Goal: Task Accomplishment & Management: Complete application form

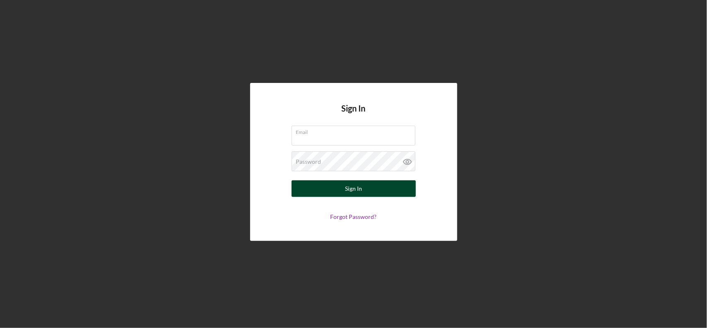
type input "[EMAIL_ADDRESS][DOMAIN_NAME]"
click at [376, 187] on button "Sign In" at bounding box center [354, 188] width 124 height 17
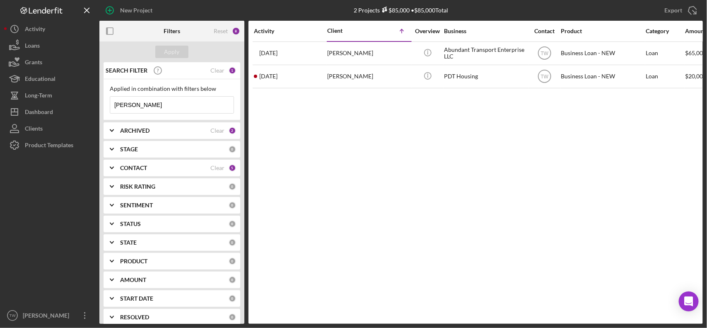
click at [181, 106] on input "[PERSON_NAME]" at bounding box center [171, 105] width 123 height 17
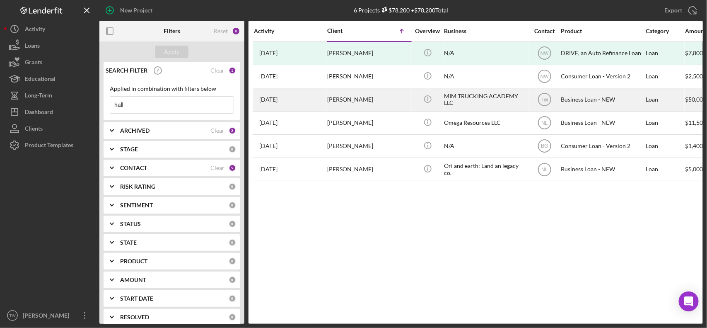
type input "hall"
click at [369, 98] on div "[PERSON_NAME]" at bounding box center [368, 100] width 83 height 22
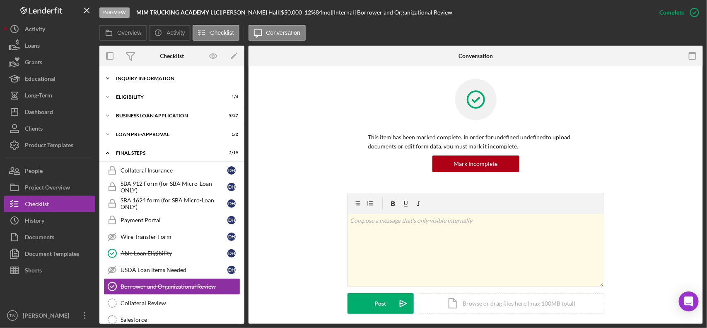
click at [144, 84] on div "Icon/Expander INQUIRY INFORMATION 7 / 11" at bounding box center [171, 78] width 145 height 17
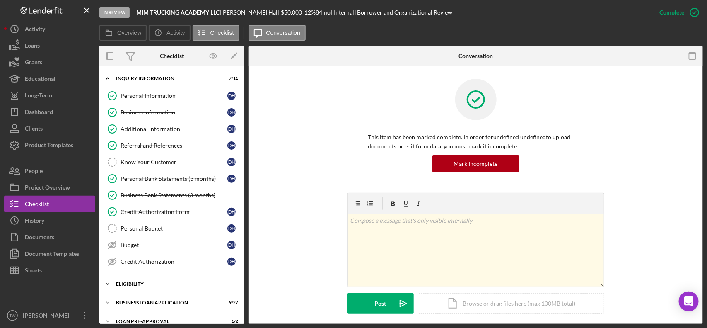
click at [143, 290] on div "Icon/Expander ELIGIBILITY 1 / 4" at bounding box center [171, 283] width 145 height 17
click at [144, 303] on div "Credit Report" at bounding box center [174, 301] width 107 height 7
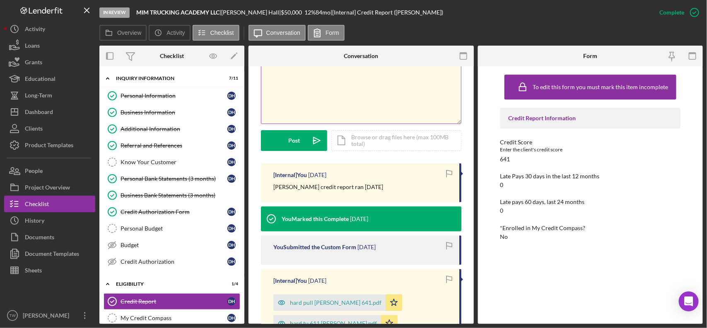
scroll to position [259, 0]
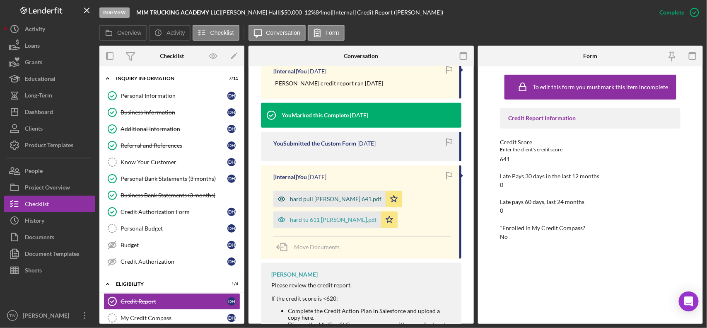
click at [330, 201] on div "hard pull [PERSON_NAME] 641.pdf" at bounding box center [336, 198] width 92 height 7
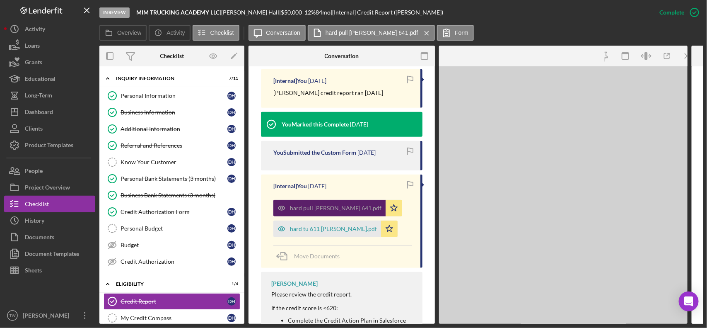
scroll to position [268, 0]
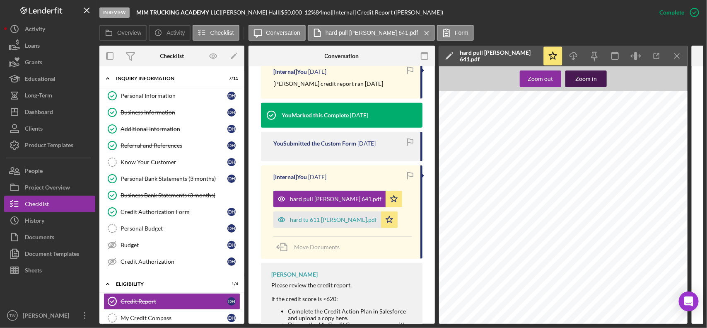
click at [580, 77] on div "Zoom in" at bounding box center [586, 78] width 22 height 17
click at [308, 222] on div "hard tu 611 [PERSON_NAME].pdf" at bounding box center [333, 219] width 87 height 7
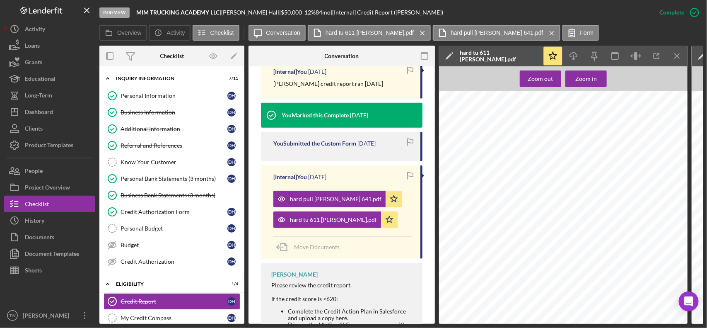
scroll to position [0, 0]
click at [200, 182] on div "Personal Bank Statements (3 months)" at bounding box center [174, 178] width 107 height 7
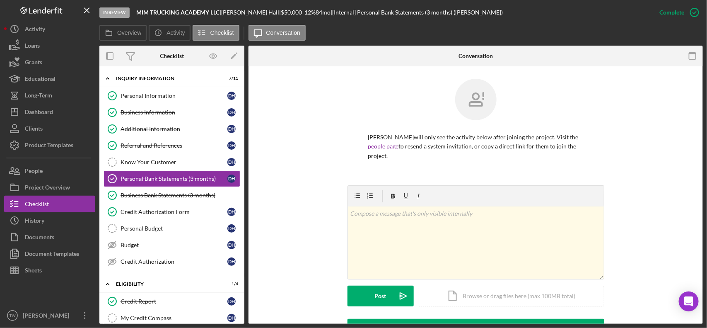
scroll to position [207, 0]
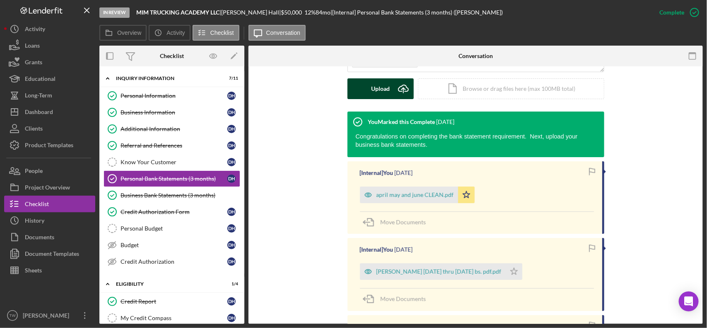
click at [390, 78] on button "Upload Icon/Upload" at bounding box center [380, 88] width 66 height 21
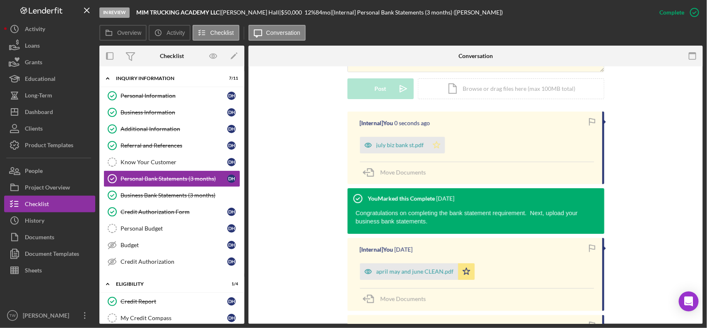
click at [439, 137] on icon "Icon/Star" at bounding box center [436, 145] width 17 height 17
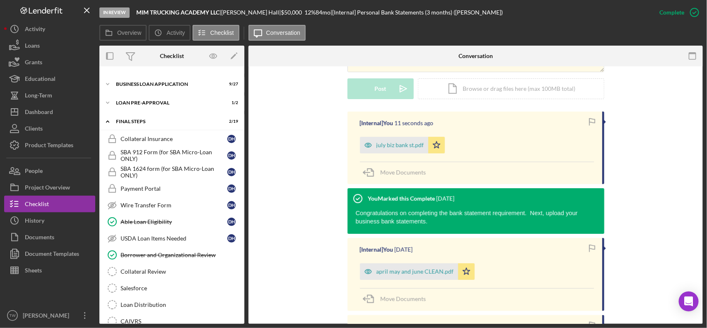
scroll to position [186, 0]
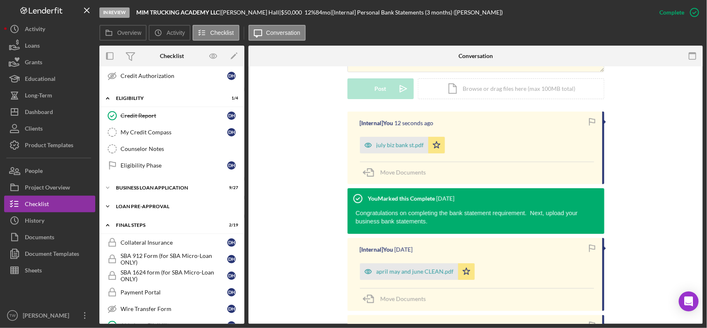
click at [139, 212] on div "Icon/Expander LOAN PRE-APPROVAL 1 / 2" at bounding box center [171, 206] width 145 height 17
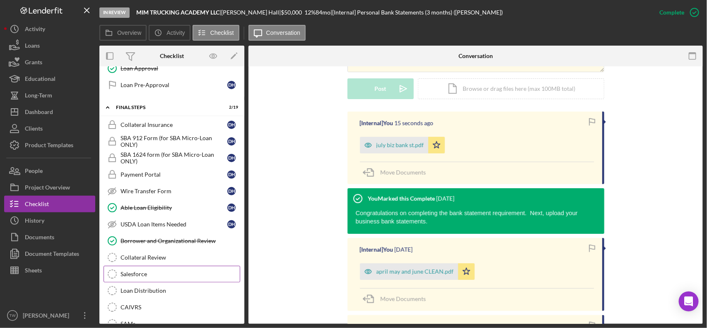
scroll to position [237, 0]
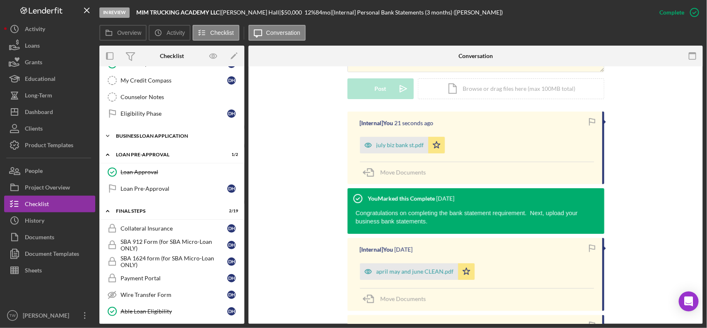
click at [123, 138] on div "BUSINESS LOAN APPLICATION" at bounding box center [175, 135] width 118 height 5
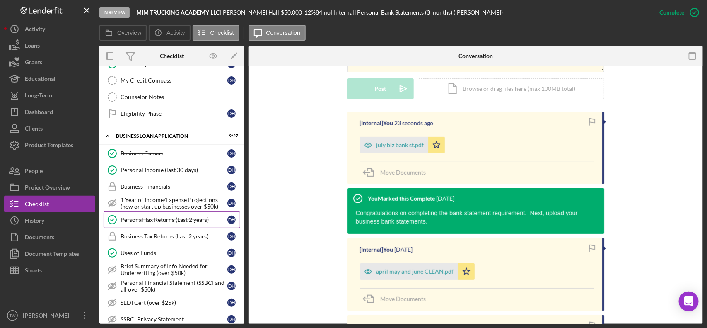
click at [166, 223] on div "Personal Tax Returns (Last 2 years)" at bounding box center [174, 219] width 107 height 7
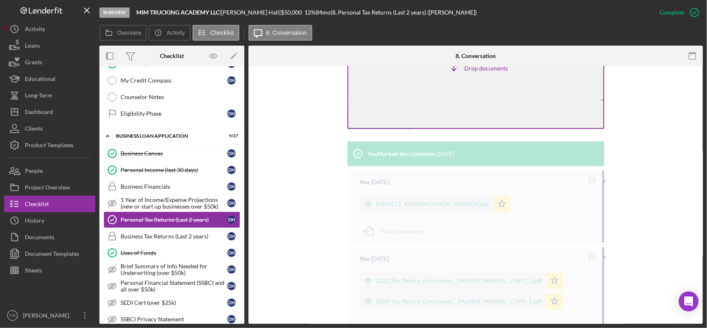
scroll to position [191, 0]
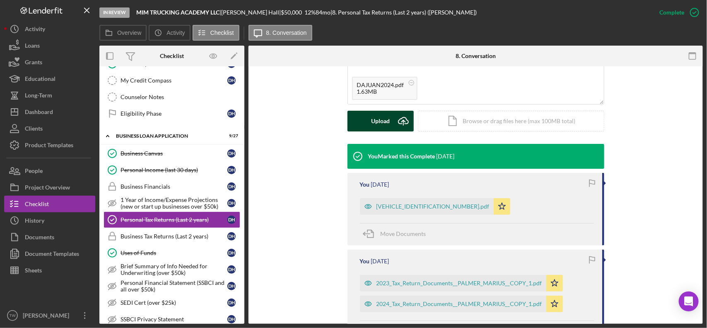
click at [380, 111] on div "Upload" at bounding box center [380, 121] width 19 height 21
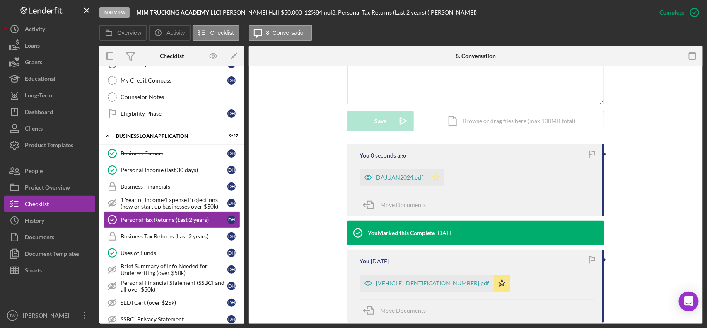
click at [435, 171] on icon "Icon/Star" at bounding box center [436, 177] width 17 height 17
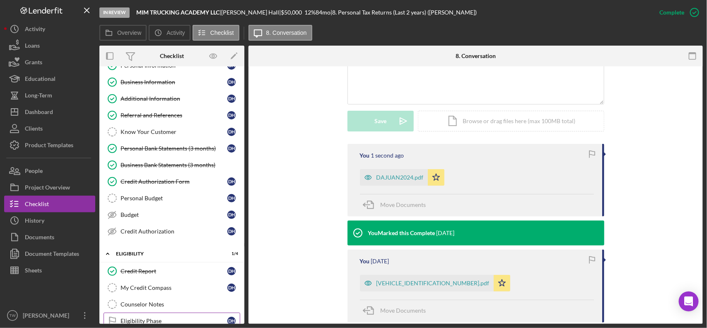
scroll to position [0, 0]
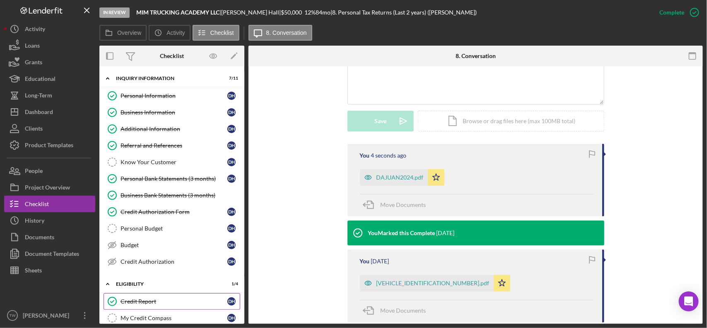
drag, startPoint x: 139, startPoint y: 305, endPoint x: 144, endPoint y: 304, distance: 5.1
click at [139, 304] on div "Credit Report" at bounding box center [174, 301] width 107 height 7
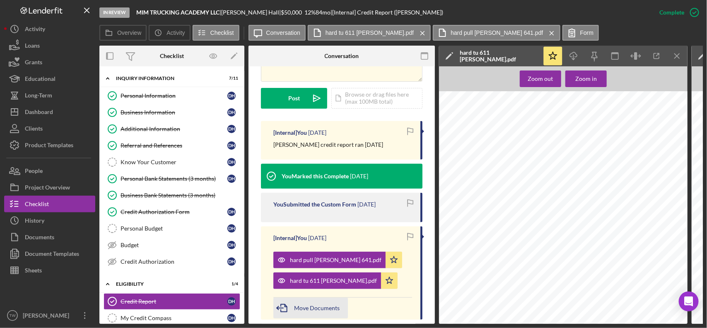
scroll to position [314, 0]
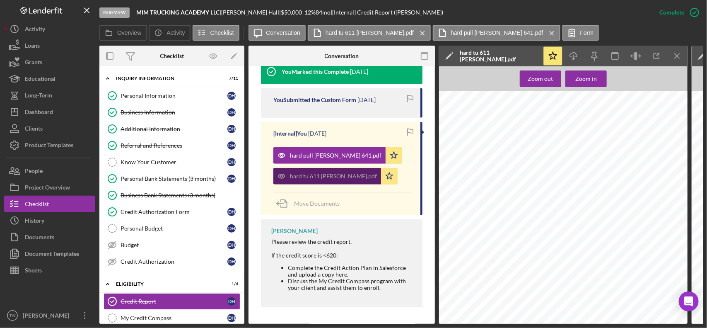
click at [320, 173] on div "hard tu 611 [PERSON_NAME].pdf" at bounding box center [333, 176] width 87 height 7
click at [576, 56] on icon "button" at bounding box center [573, 54] width 7 height 5
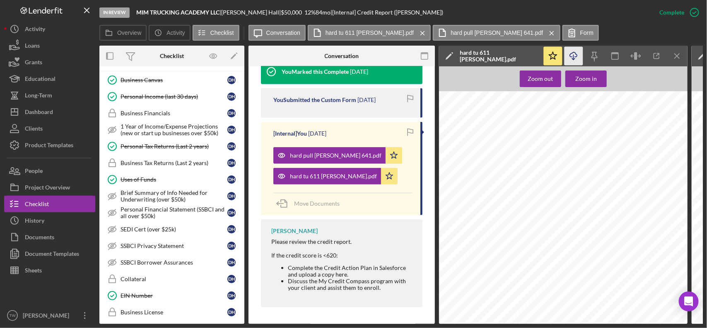
scroll to position [466, 0]
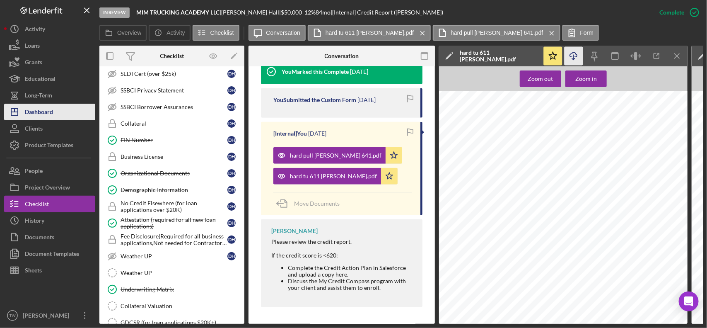
click at [50, 110] on div "Dashboard" at bounding box center [39, 113] width 28 height 19
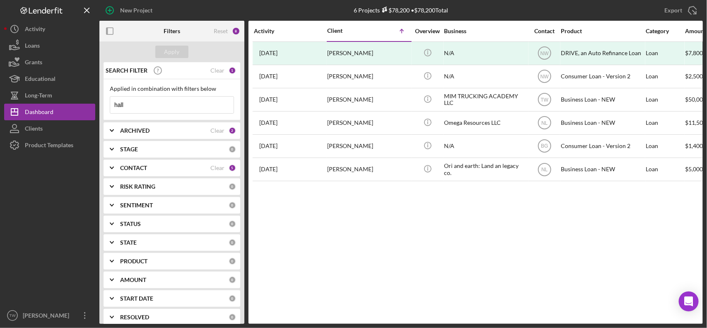
click at [154, 107] on input "hall" at bounding box center [171, 105] width 123 height 17
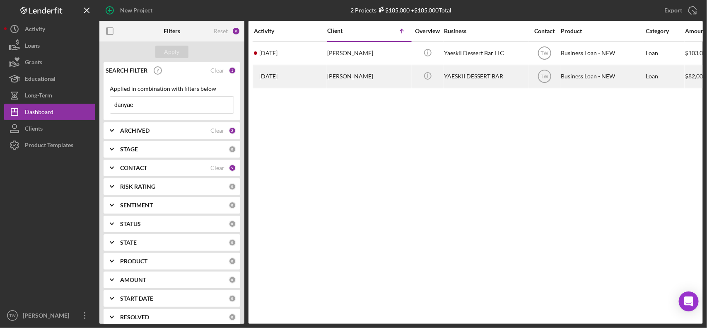
type input "danyae"
click at [327, 75] on div "[PERSON_NAME]" at bounding box center [368, 76] width 83 height 22
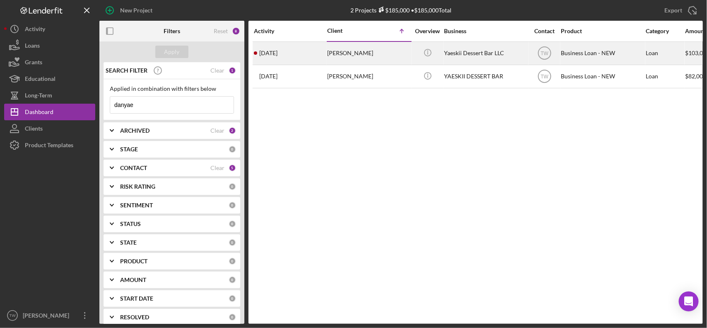
click at [351, 54] on div "[PERSON_NAME]" at bounding box center [368, 53] width 83 height 22
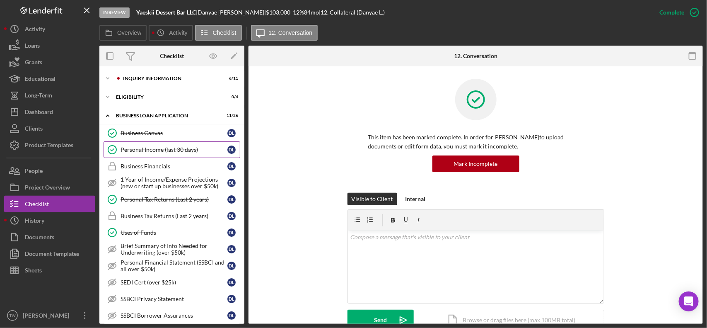
click at [166, 152] on div "Personal Income (last 30 days)" at bounding box center [174, 149] width 107 height 7
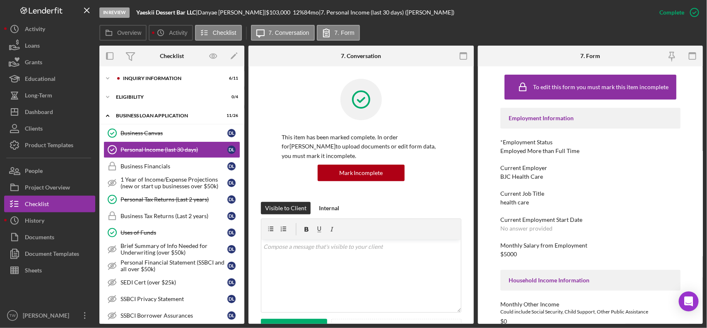
scroll to position [259, 0]
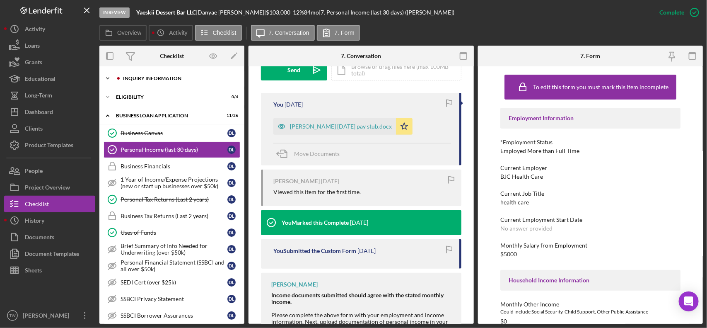
click at [152, 83] on div "Icon/Expander INQUIRY INFORMATION 6 / 11" at bounding box center [171, 78] width 145 height 17
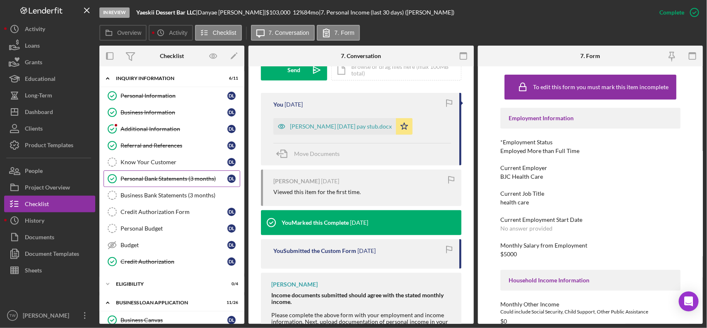
click at [159, 181] on div "Personal Bank Statements (3 months)" at bounding box center [174, 178] width 107 height 7
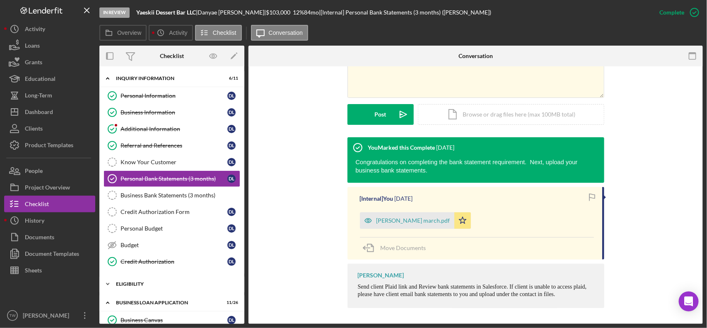
click at [153, 286] on div "ELIGIBILITY" at bounding box center [175, 283] width 118 height 5
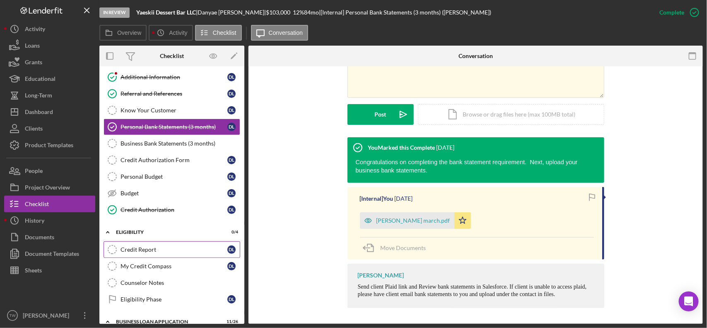
click at [152, 248] on link "Credit Report Credit Report D L" at bounding box center [172, 249] width 137 height 17
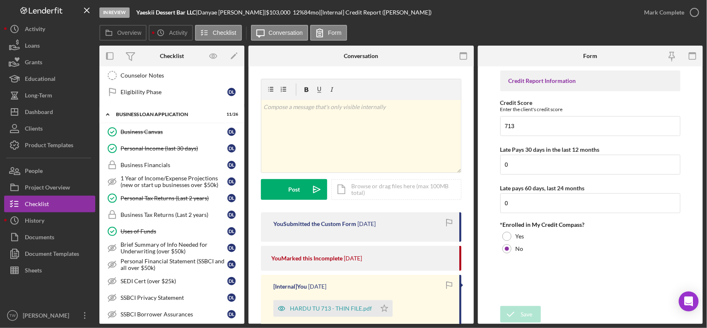
scroll to position [155, 0]
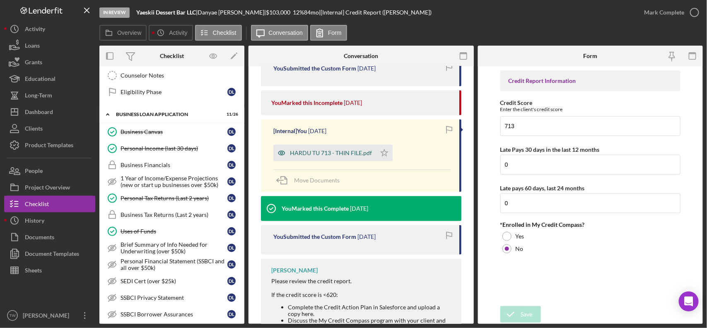
click at [351, 156] on div "HARDU TU 713 - THIN FILE.pdf" at bounding box center [331, 153] width 82 height 7
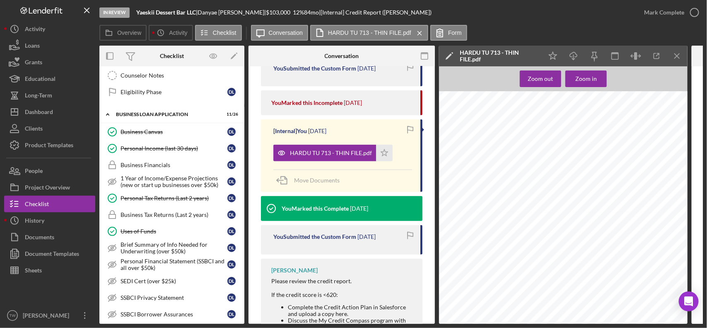
scroll to position [466, 0]
click at [570, 59] on icon "Icon/Download" at bounding box center [574, 56] width 19 height 19
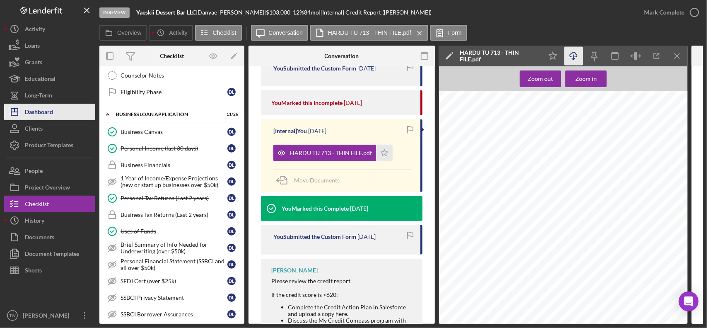
click at [37, 112] on div "Dashboard" at bounding box center [39, 113] width 28 height 19
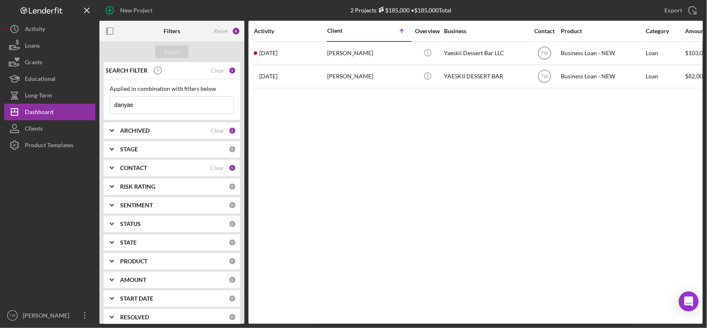
click at [142, 108] on input "danyae" at bounding box center [171, 105] width 123 height 17
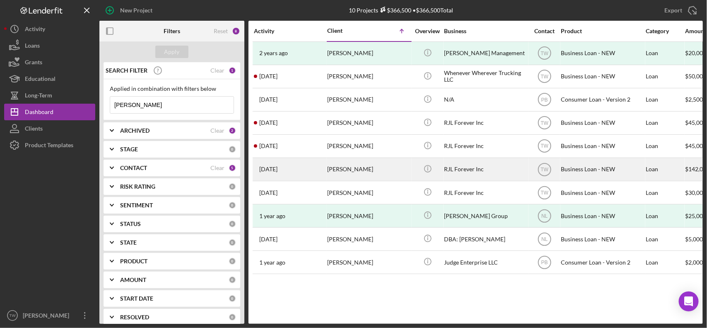
type input "[PERSON_NAME]"
click at [362, 166] on div "[PERSON_NAME]" at bounding box center [368, 169] width 83 height 22
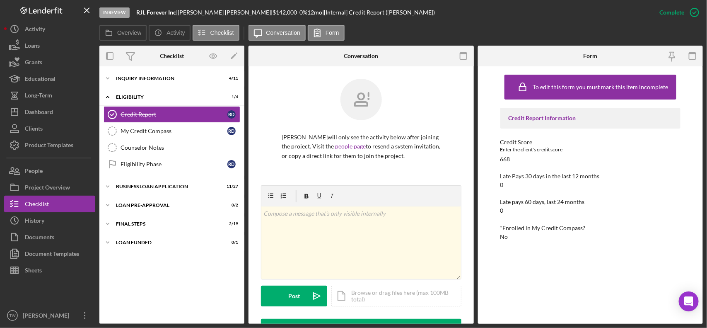
scroll to position [207, 0]
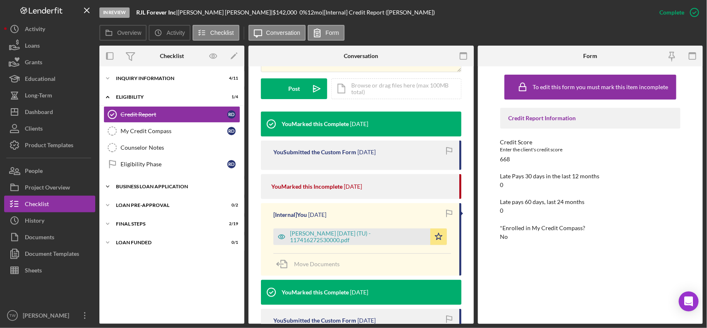
click at [138, 188] on div "BUSINESS LOAN APPLICATION" at bounding box center [175, 186] width 118 height 5
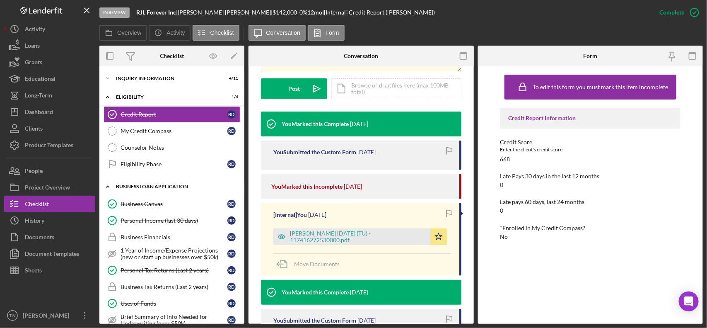
click at [135, 206] on div "Business Canvas" at bounding box center [174, 203] width 107 height 7
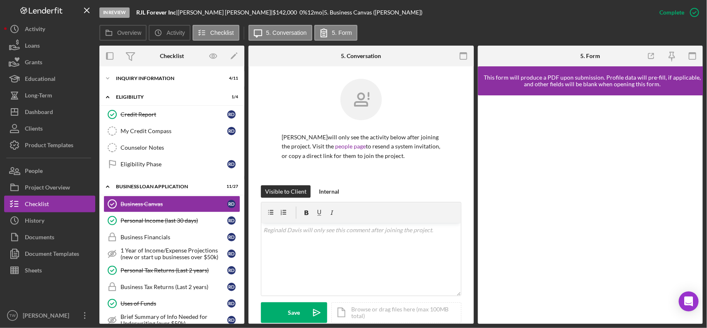
scroll to position [207, 0]
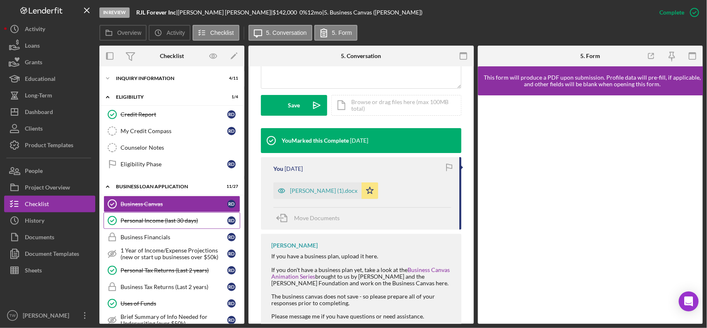
click at [143, 221] on div "Personal Income (last 30 days)" at bounding box center [174, 220] width 107 height 7
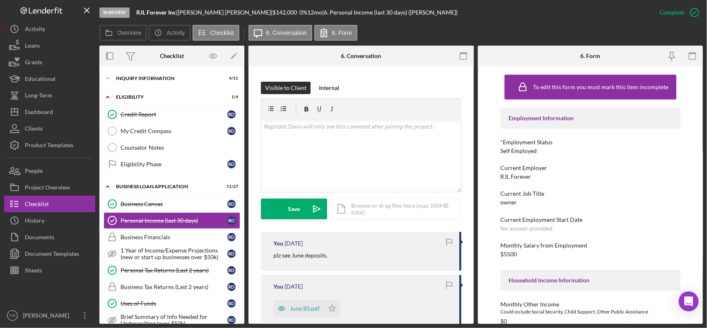
scroll to position [207, 0]
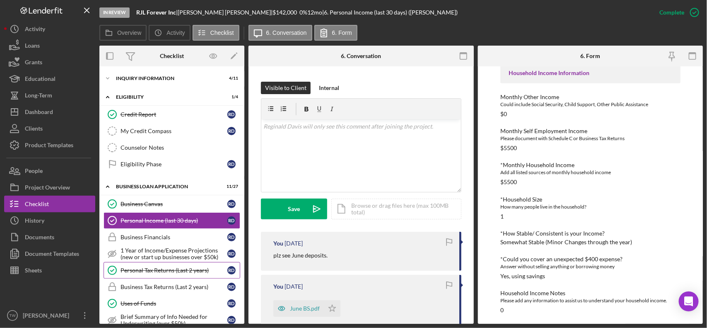
click at [140, 268] on div "Personal Tax Returns (Last 2 years)" at bounding box center [174, 270] width 107 height 7
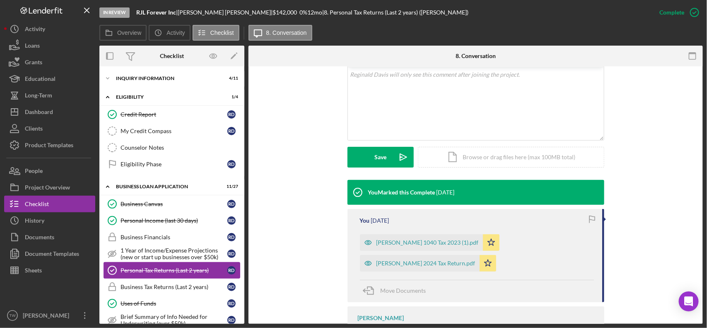
scroll to position [52, 0]
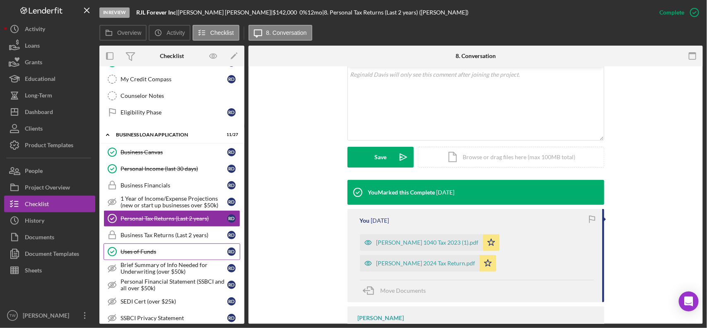
click at [174, 247] on link "Uses of Funds Uses of Funds R D" at bounding box center [172, 251] width 137 height 17
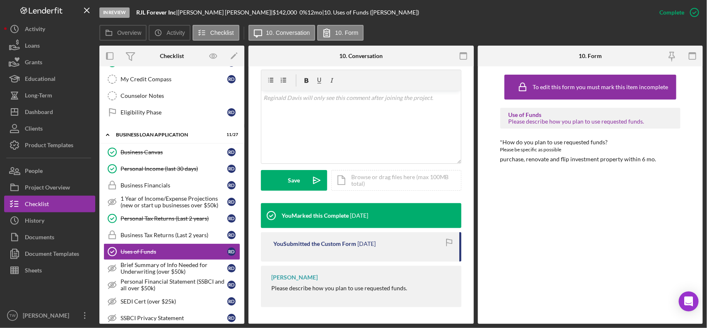
scroll to position [207, 0]
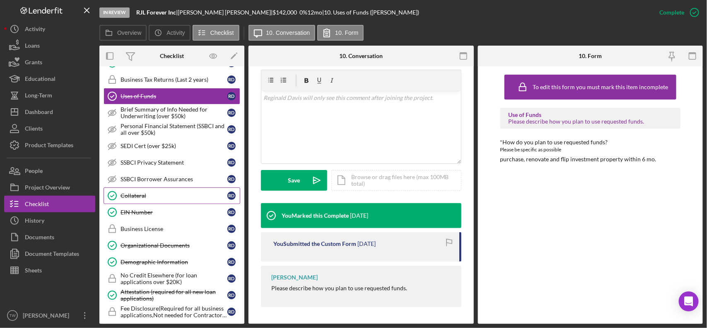
click at [156, 195] on div "Collateral" at bounding box center [174, 195] width 107 height 7
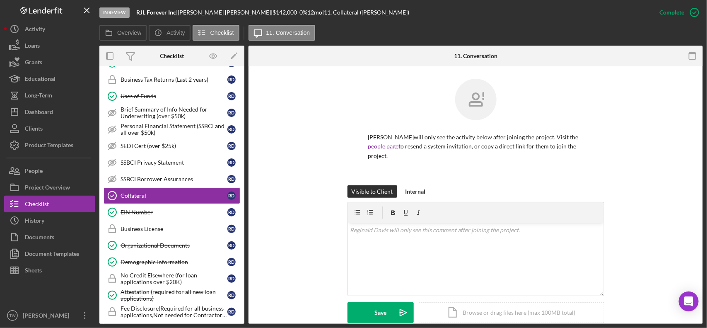
scroll to position [204, 0]
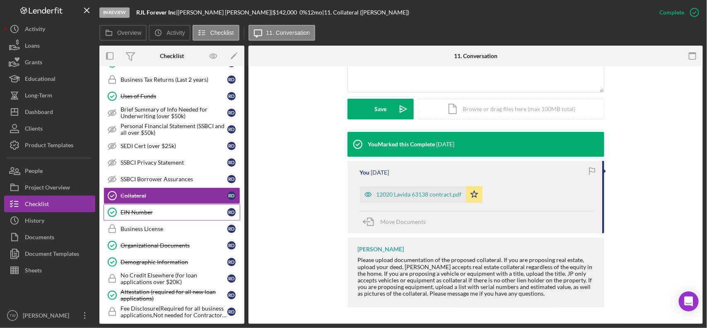
click at [164, 212] on link "EIN Number EIN Number R D" at bounding box center [172, 212] width 137 height 17
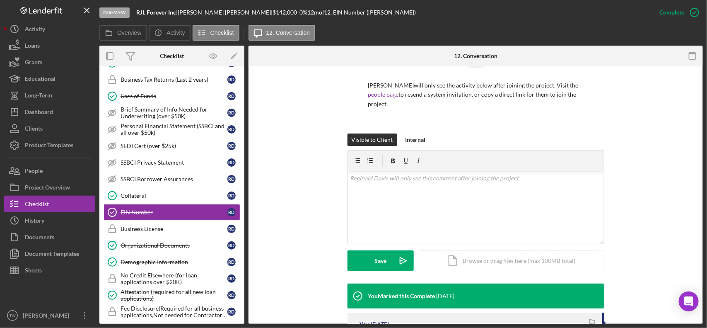
scroll to position [177, 0]
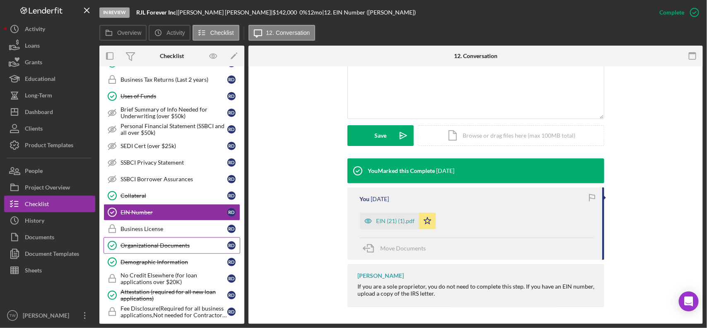
click at [147, 248] on div "Organizational Documents" at bounding box center [174, 245] width 107 height 7
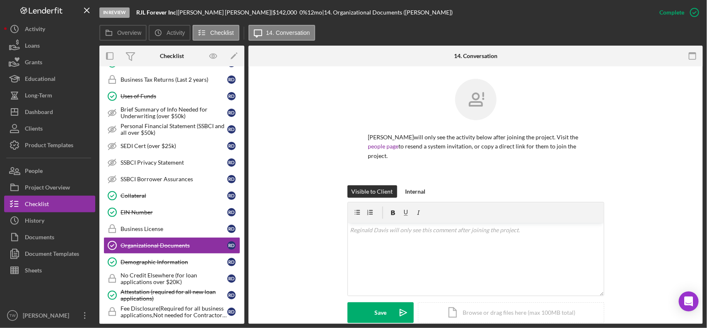
scroll to position [204, 0]
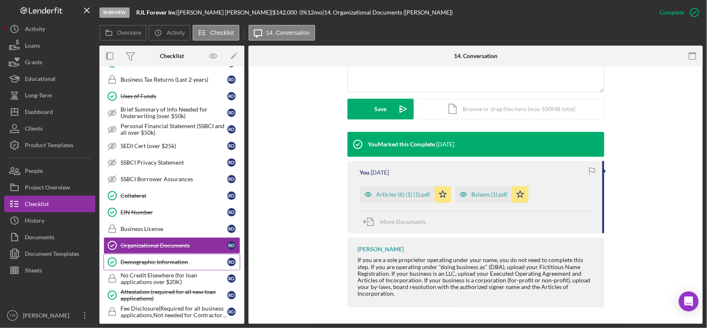
click at [123, 262] on div "Demographic Information" at bounding box center [174, 261] width 107 height 7
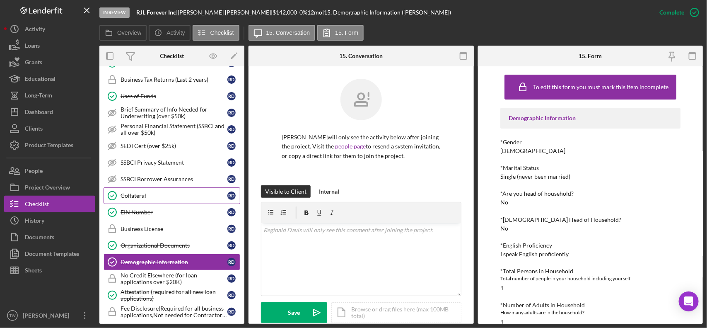
scroll to position [311, 0]
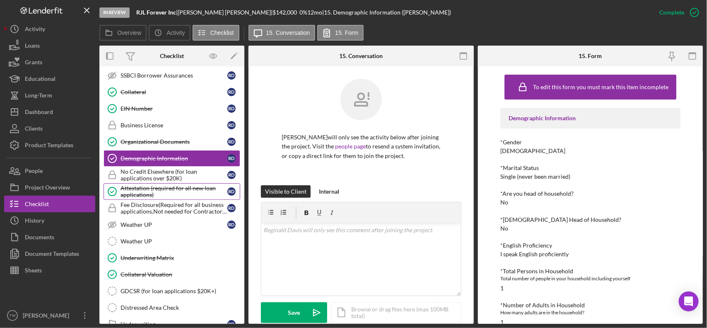
click at [159, 188] on link "Attestation (required for all new loan applications) Attestation (required for …" at bounding box center [172, 191] width 137 height 17
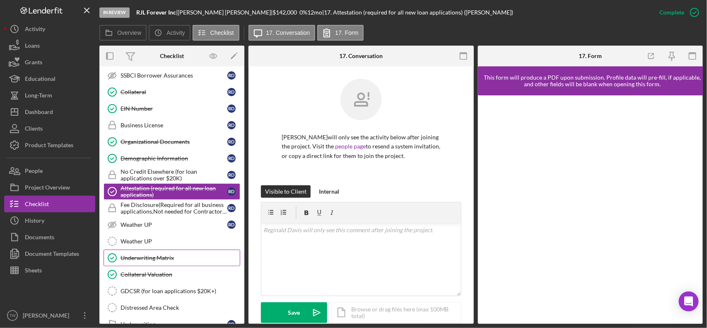
click at [144, 259] on div "Underwriting Matrix" at bounding box center [180, 257] width 119 height 7
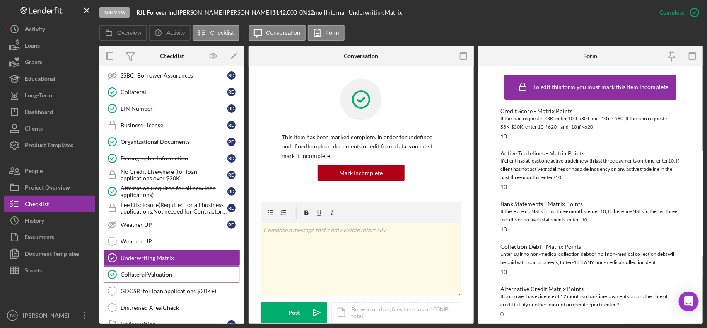
scroll to position [390, 0]
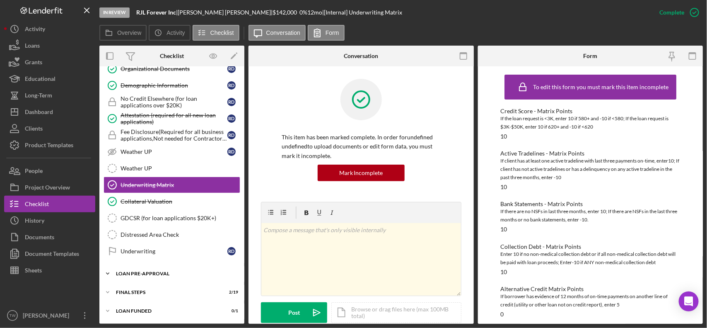
click at [143, 273] on div "LOAN PRE-APPROVAL" at bounding box center [175, 273] width 118 height 5
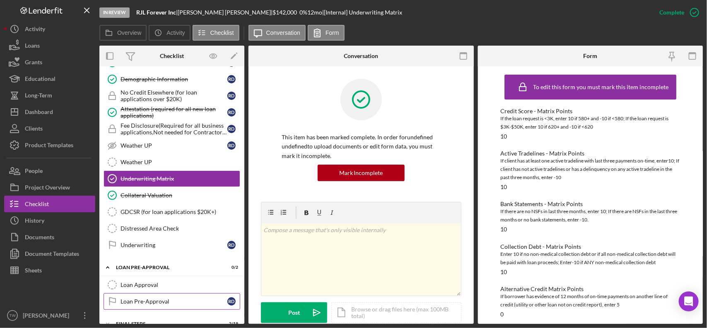
scroll to position [428, 0]
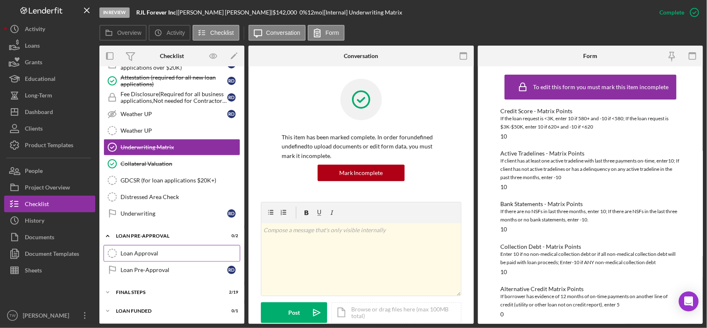
click at [141, 252] on div "Loan Approval" at bounding box center [180, 253] width 119 height 7
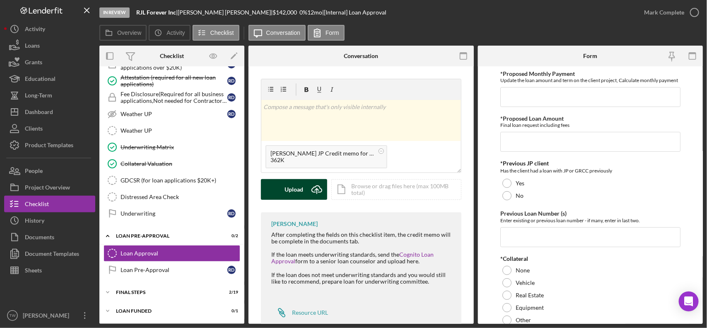
click at [294, 189] on div "Upload" at bounding box center [294, 189] width 19 height 21
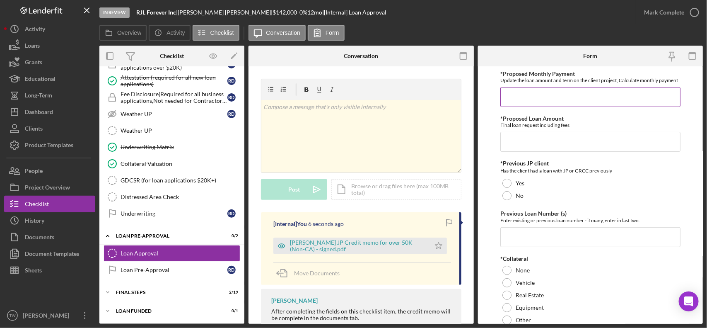
click at [577, 106] on input "*Proposed Monthly Payment" at bounding box center [590, 97] width 180 height 20
type input "$0"
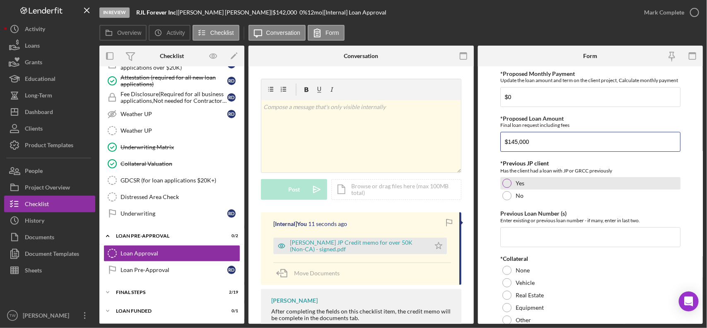
type input "$145,000"
click at [516, 186] on label "Yes" at bounding box center [520, 183] width 9 height 7
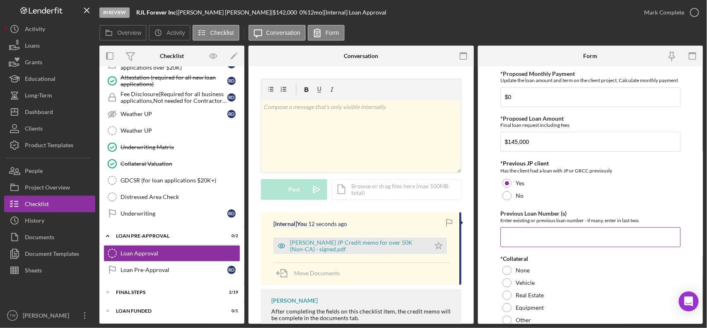
click at [524, 234] on input "Previous Loan Number (s)" at bounding box center [590, 237] width 180 height 20
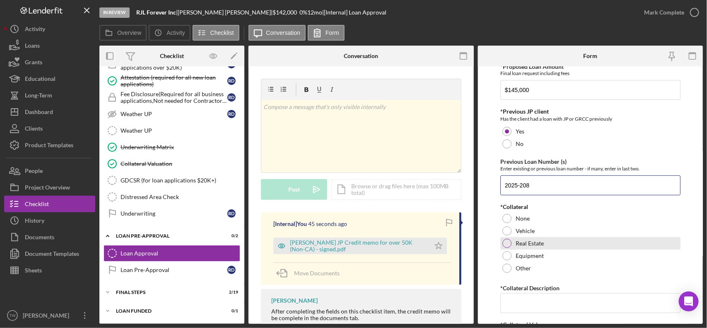
type input "2025-208"
click at [547, 249] on div "Real Estate" at bounding box center [590, 243] width 180 height 12
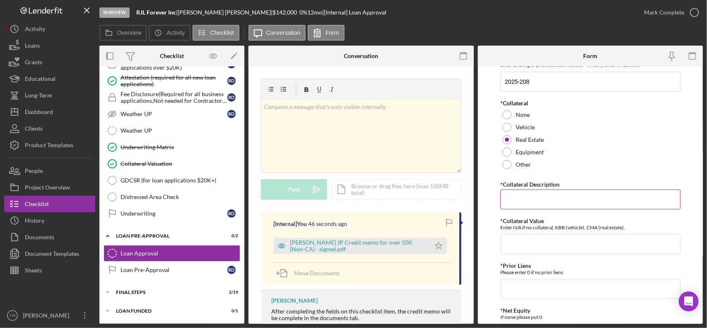
click at [565, 201] on input "*Collateral Description" at bounding box center [590, 199] width 180 height 20
type input "RE"
type input "175000"
type input "0"
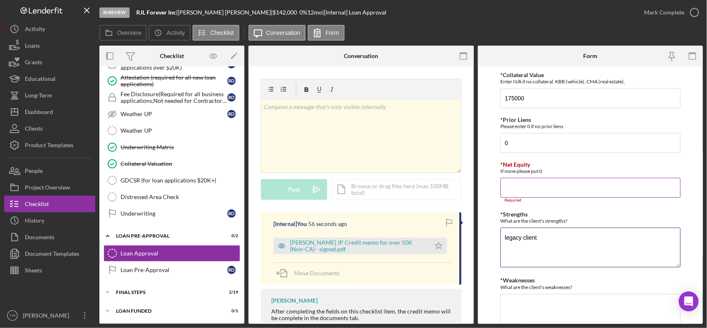
type textarea "legacy client"
click at [560, 195] on input "*Net Equity" at bounding box center [590, 188] width 180 height 20
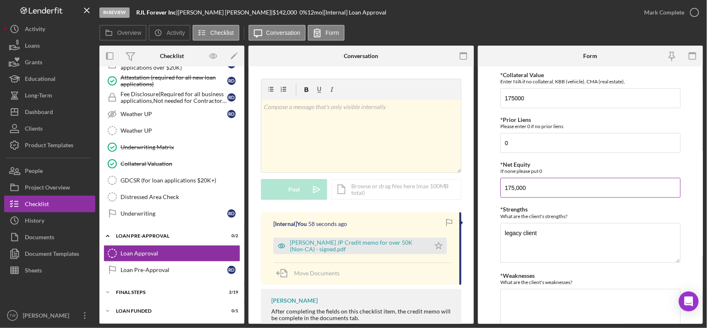
type input "175,000"
type textarea "none"
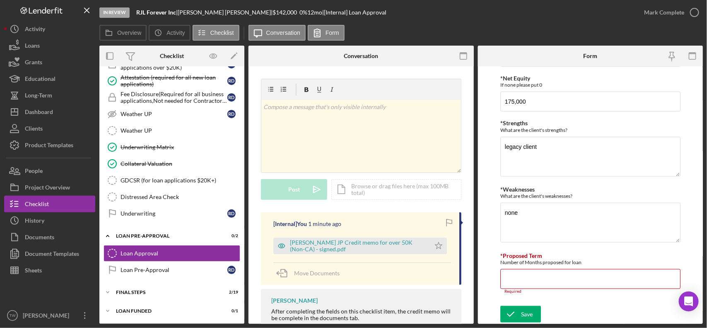
drag, startPoint x: 535, startPoint y: 268, endPoint x: 531, endPoint y: 278, distance: 10.9
click at [535, 270] on div "*Proposed Term Number of Months proposed for loan Required" at bounding box center [590, 272] width 180 height 41
drag, startPoint x: 531, startPoint y: 282, endPoint x: 539, endPoint y: 280, distance: 8.0
click at [533, 282] on input "*Proposed Term" at bounding box center [590, 279] width 180 height 20
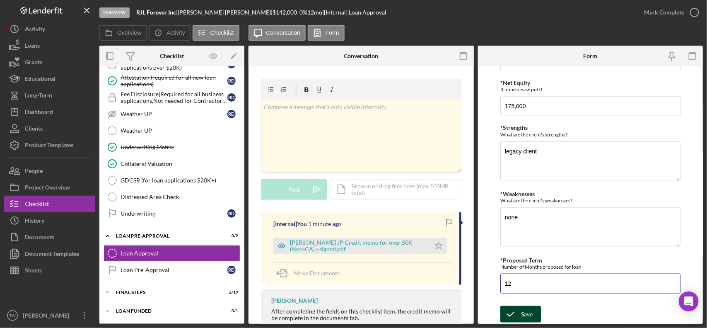
type input "12"
click at [530, 316] on div "Save" at bounding box center [527, 314] width 12 height 17
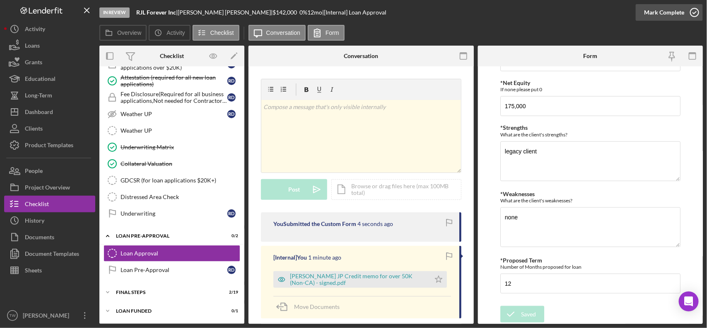
click at [661, 15] on div "Mark Complete" at bounding box center [664, 12] width 40 height 17
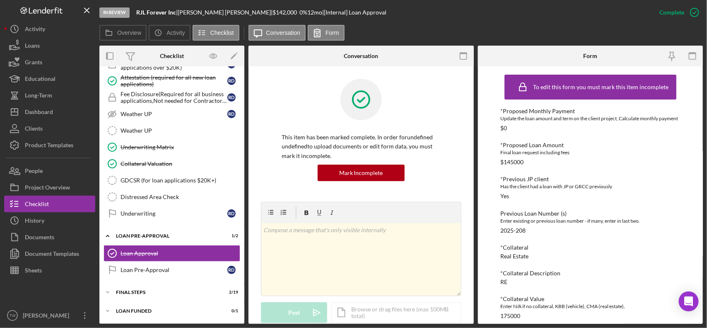
scroll to position [207, 0]
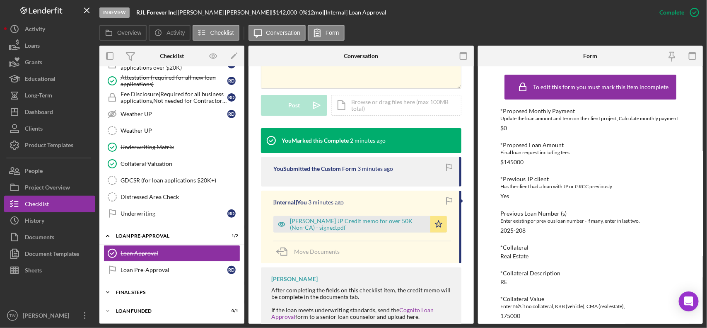
click at [164, 286] on div "Icon/Expander FINAL STEPS 2 / 19" at bounding box center [171, 292] width 145 height 17
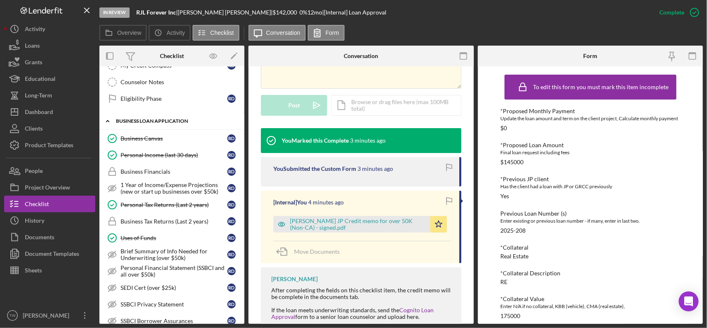
scroll to position [0, 0]
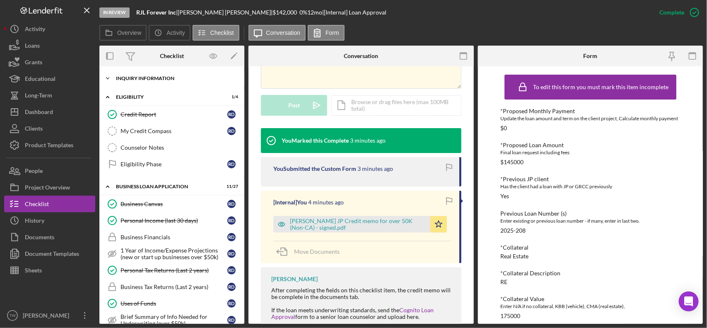
click at [137, 79] on div "INQUIRY INFORMATION" at bounding box center [175, 78] width 118 height 5
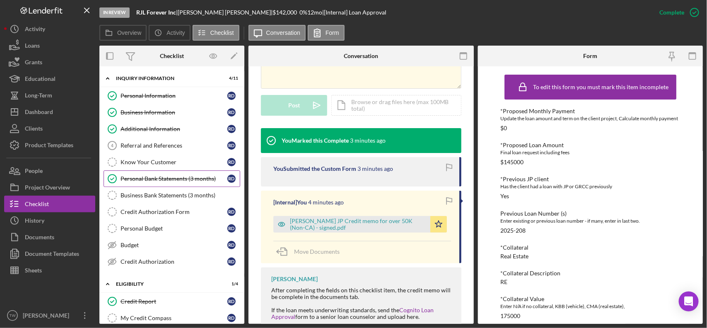
click at [160, 181] on div "Personal Bank Statements (3 months)" at bounding box center [174, 178] width 107 height 7
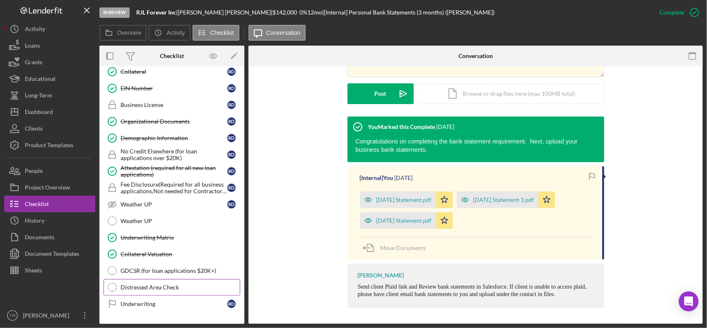
scroll to position [569, 0]
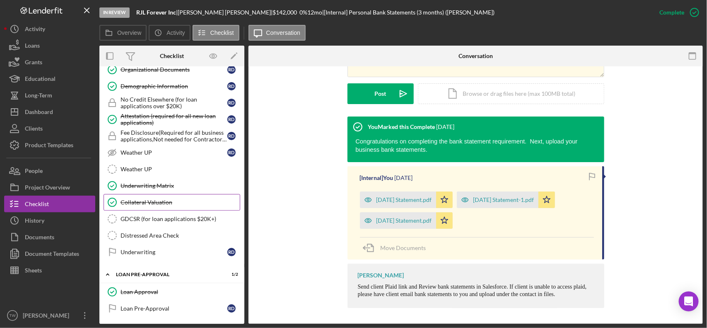
click at [152, 205] on div "Collateral Valuation" at bounding box center [180, 202] width 119 height 7
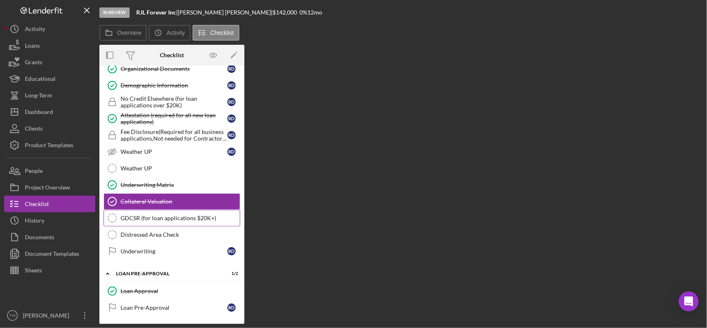
click at [158, 226] on link "GDCSR (for loan applications $20K+) GDCSR (for loan applications $20K+)" at bounding box center [172, 218] width 137 height 17
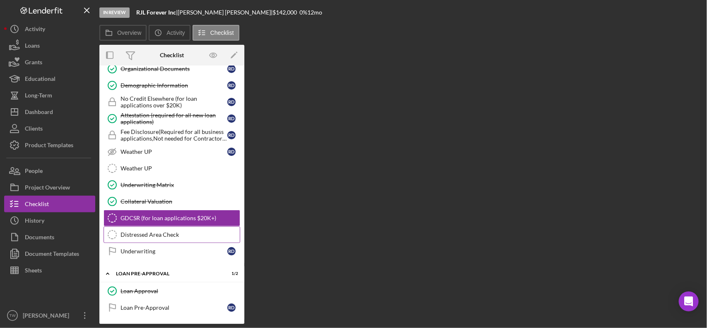
click at [150, 238] on div "Distressed Area Check" at bounding box center [180, 234] width 119 height 7
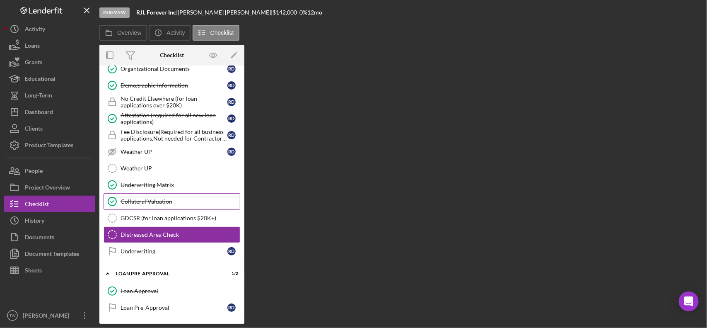
click at [141, 205] on div "Collateral Valuation" at bounding box center [180, 201] width 119 height 7
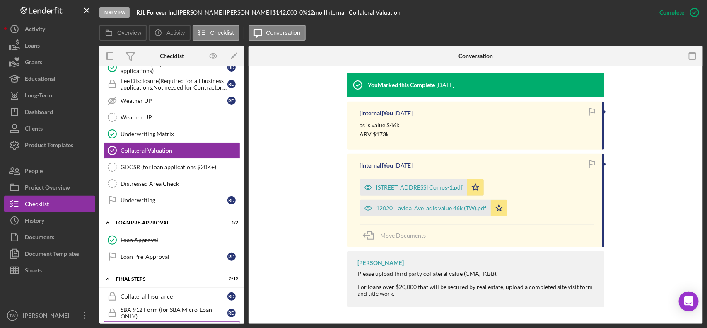
scroll to position [941, 0]
